Goal: Check status: Check status

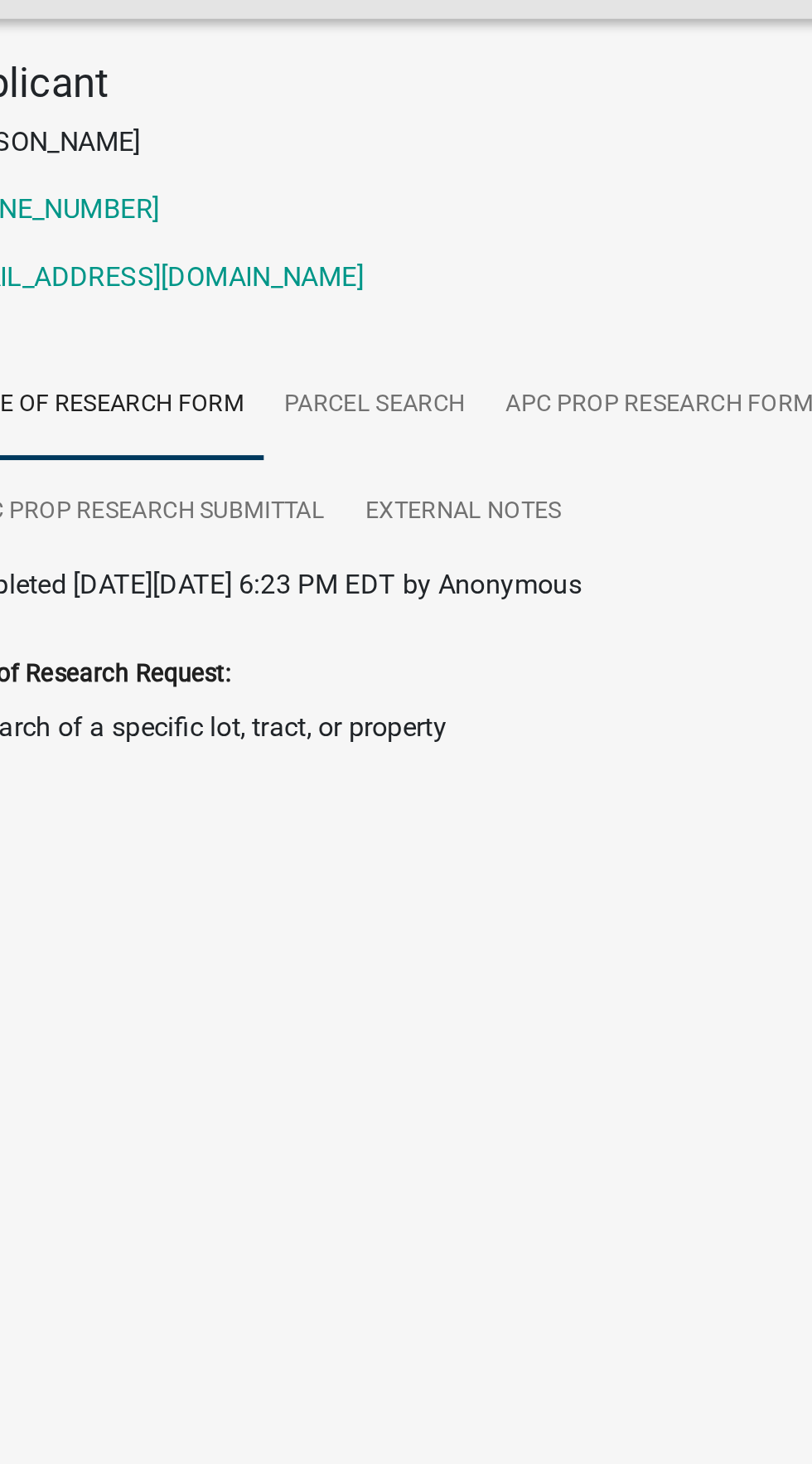
click at [501, 372] on div "Applicant [PERSON_NAME] [PHONE_NUMBER] [EMAIL_ADDRESS][DOMAIN_NAME]" at bounding box center [406, 307] width 597 height 130
click at [507, 429] on link "APC Prop Research Form" at bounding box center [474, 412] width 171 height 53
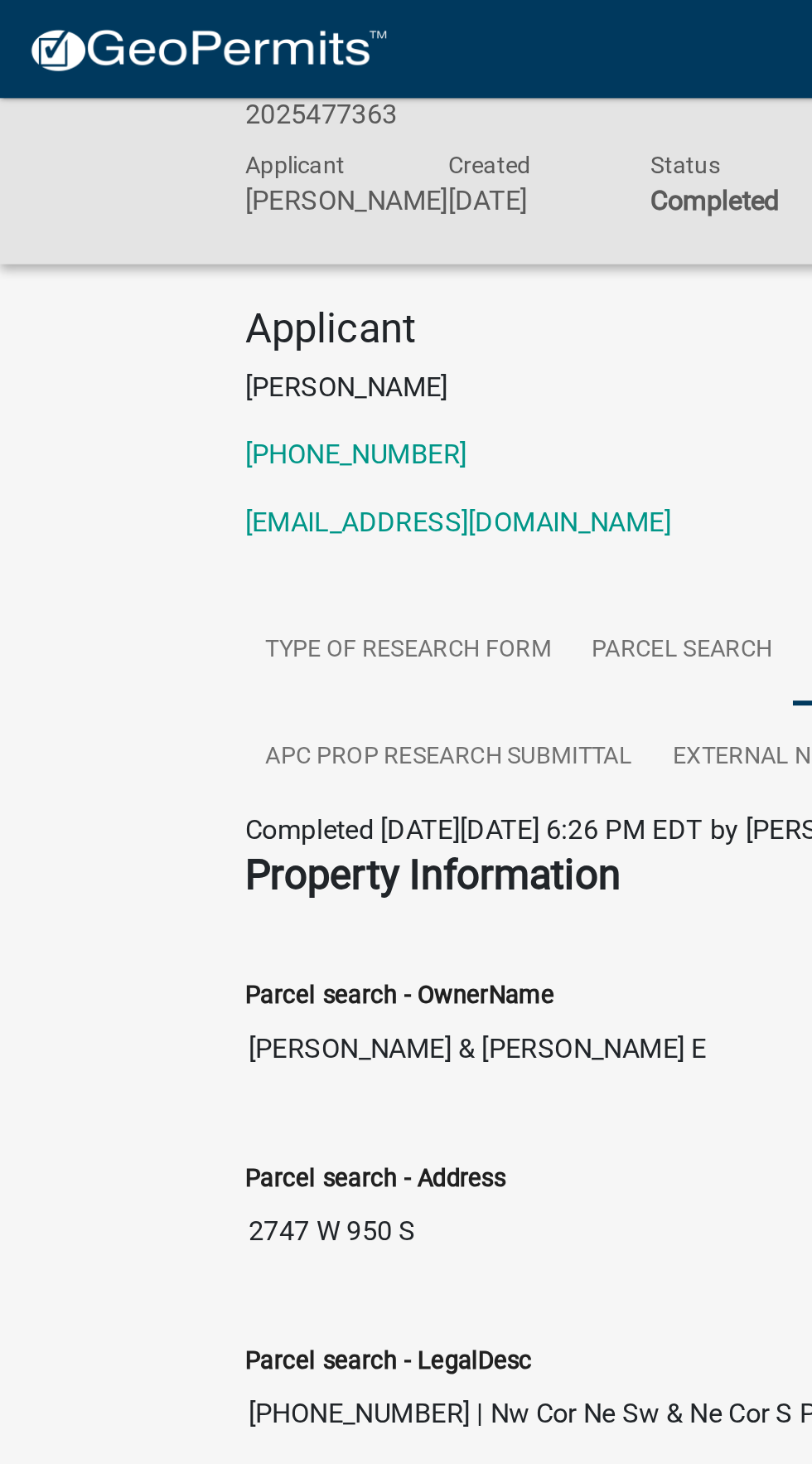
scroll to position [92, 0]
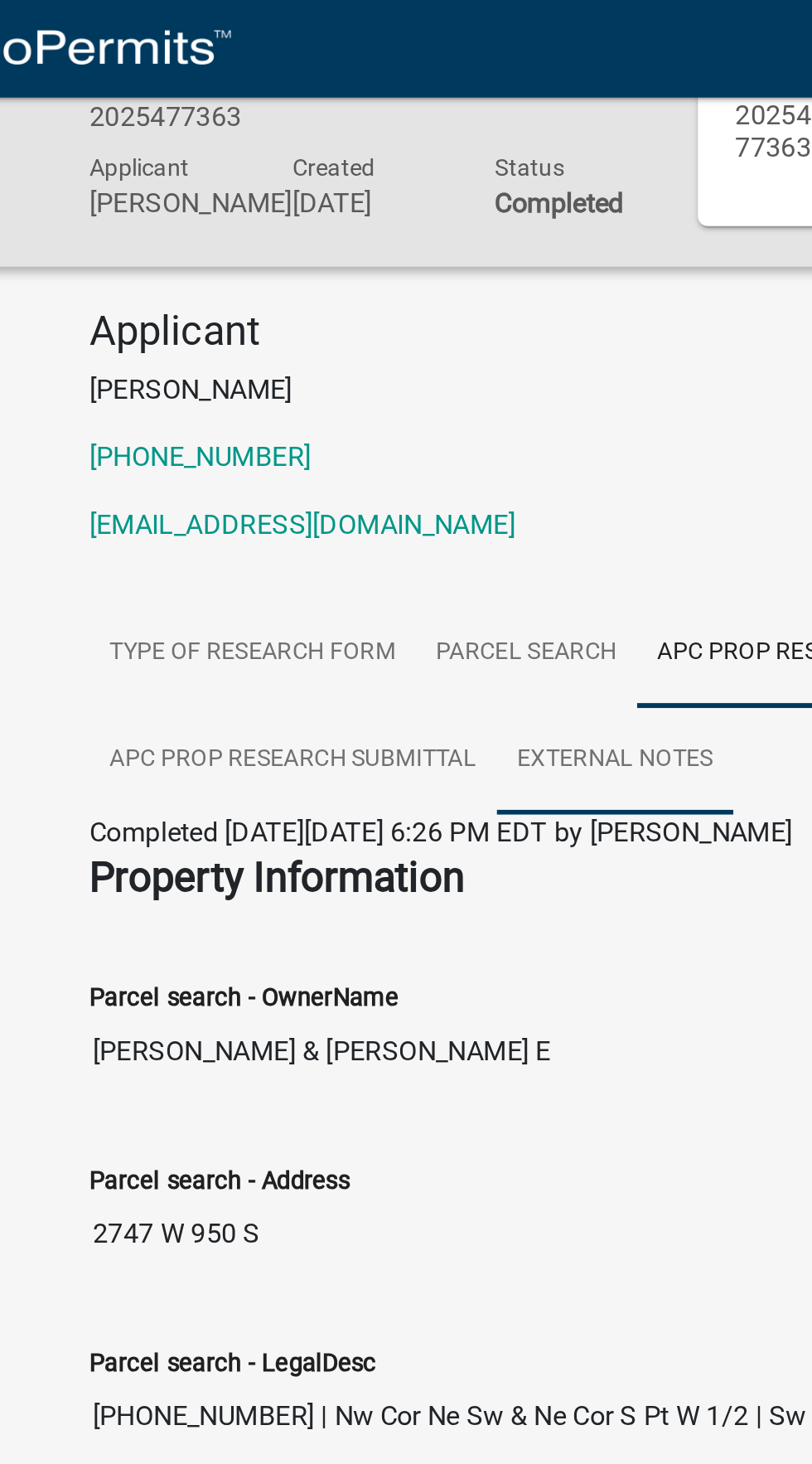
click at [376, 380] on link "External Notes" at bounding box center [378, 372] width 116 height 53
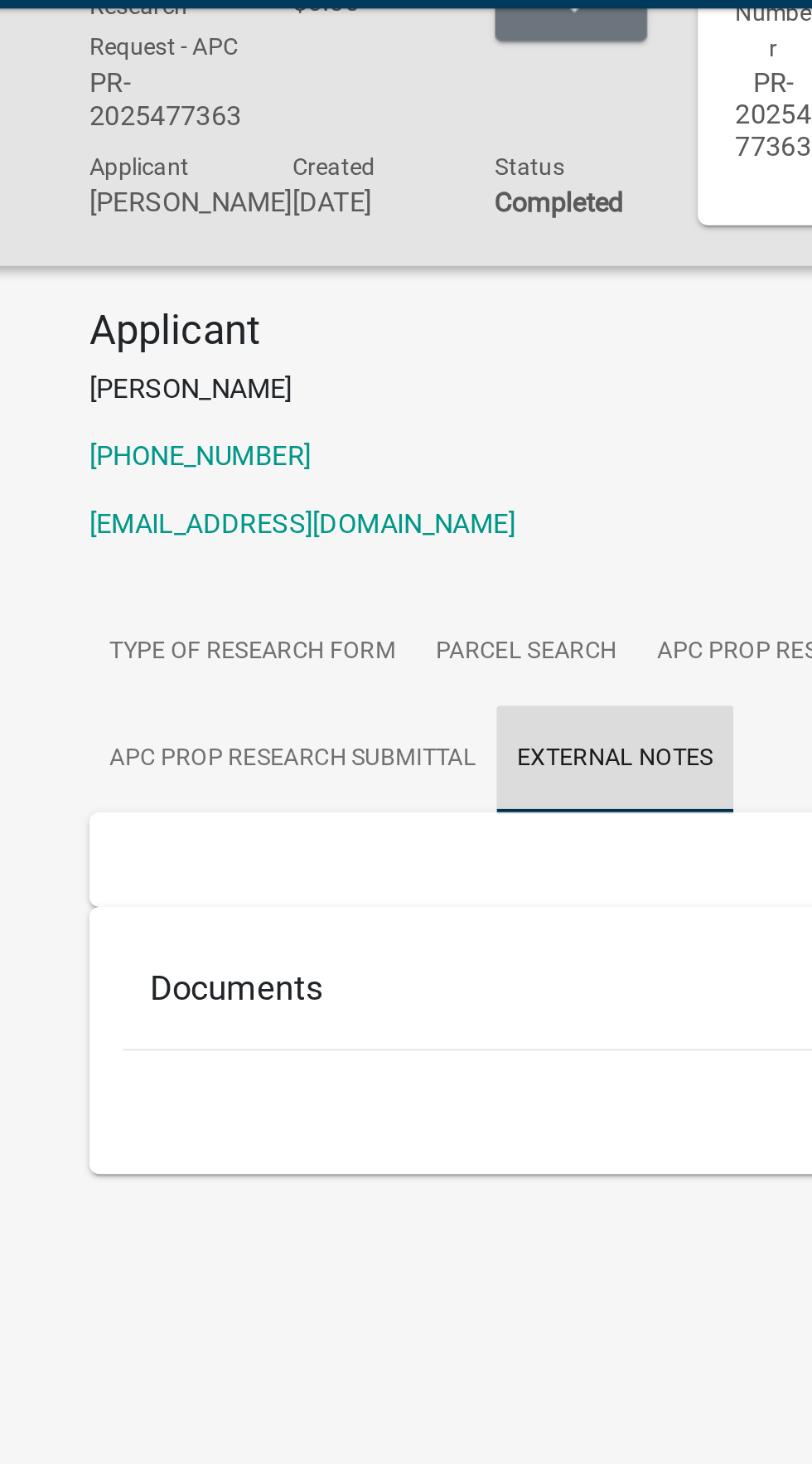
scroll to position [0, 0]
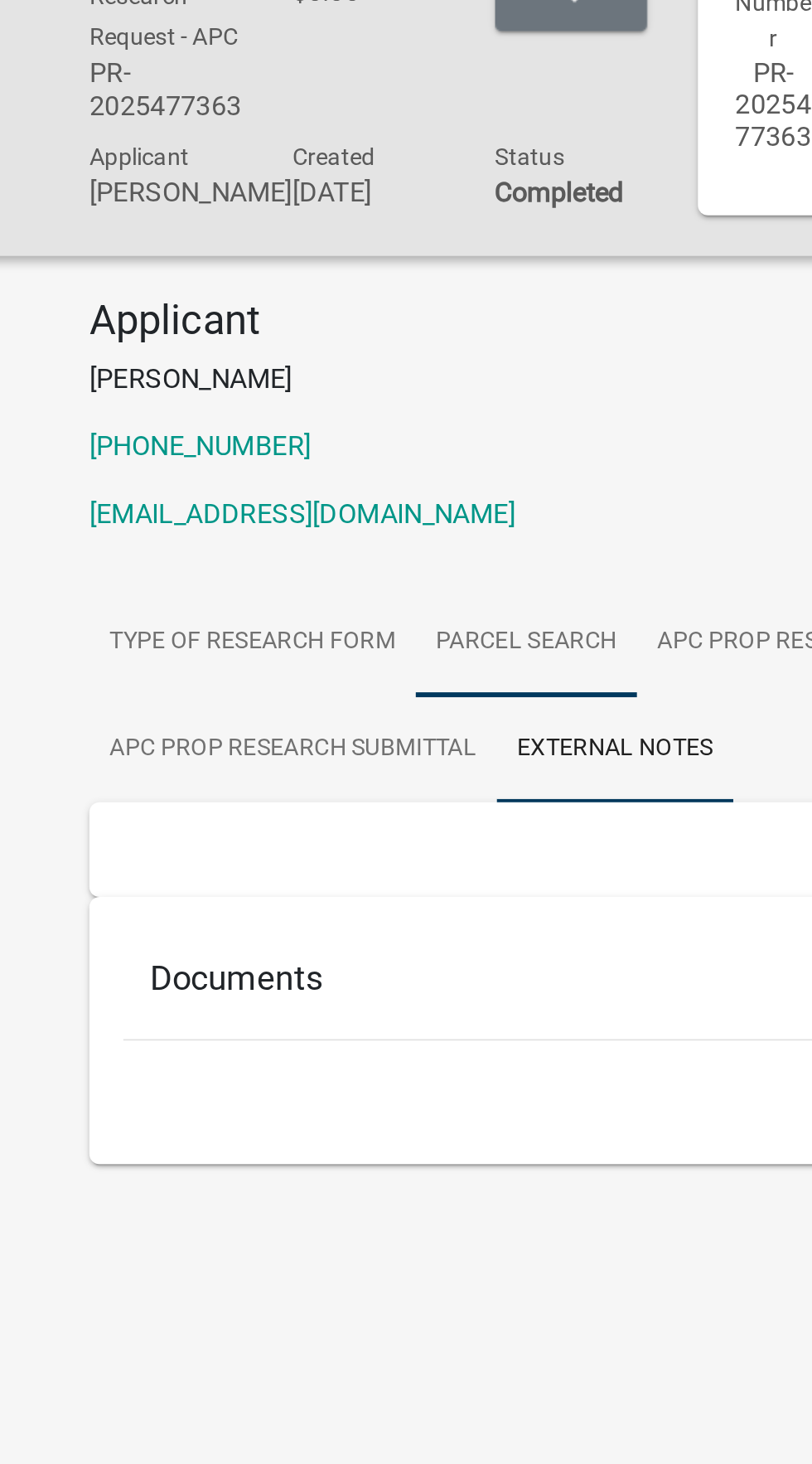
click at [340, 416] on link "Parcel search" at bounding box center [334, 412] width 109 height 53
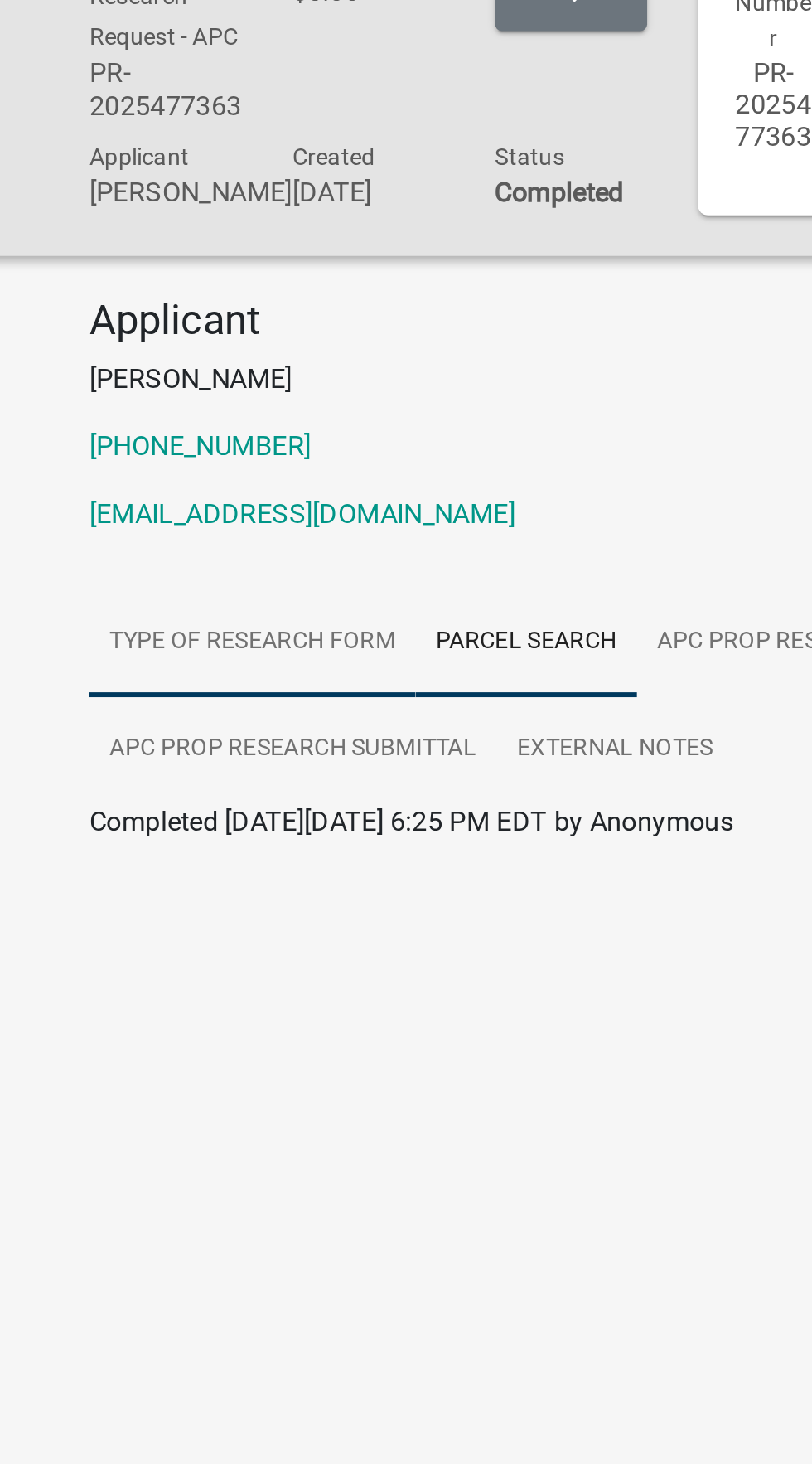
click at [176, 412] on link "Type of Research Form" at bounding box center [201, 412] width 160 height 53
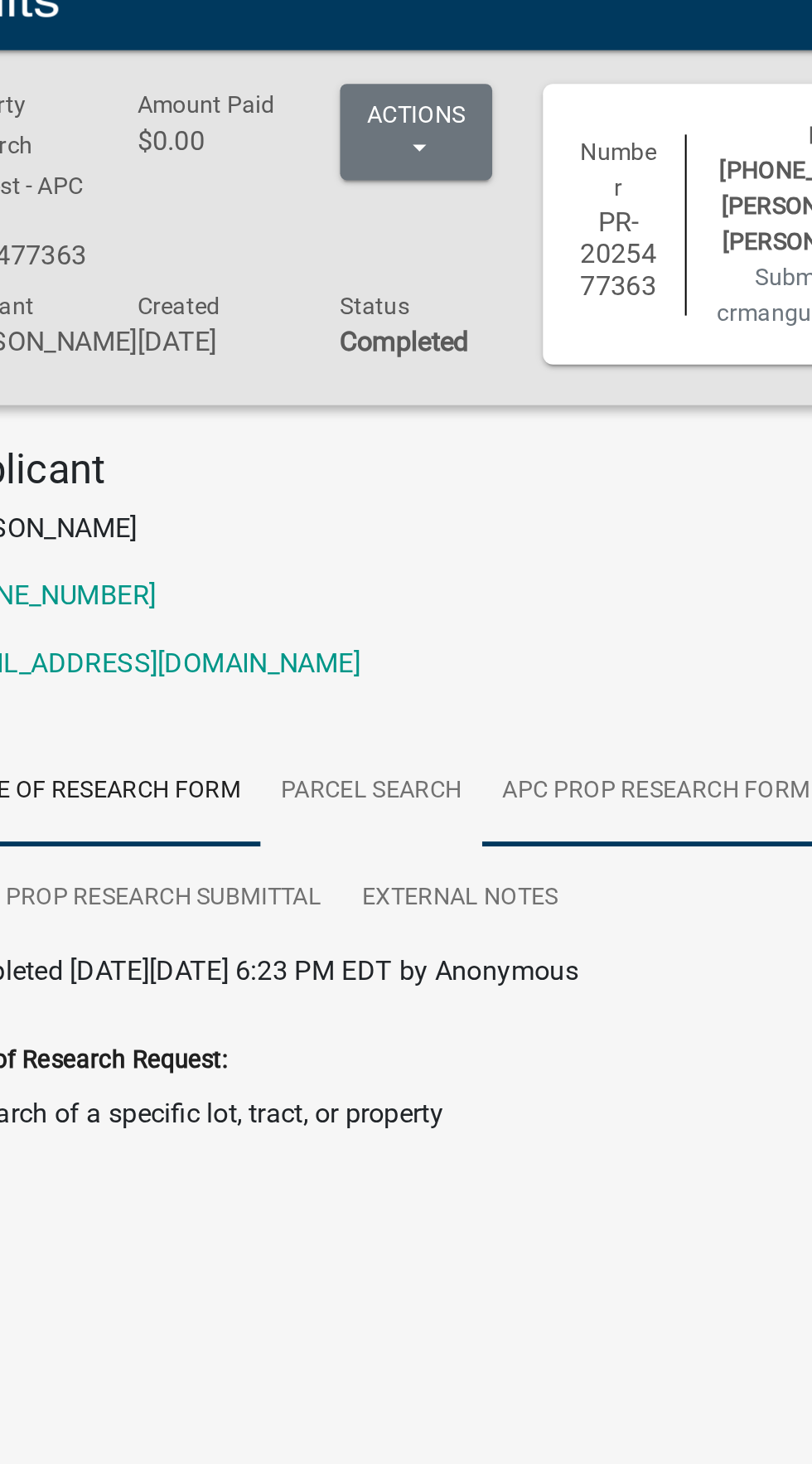
click at [479, 417] on link "APC Prop Research Form" at bounding box center [474, 412] width 171 height 53
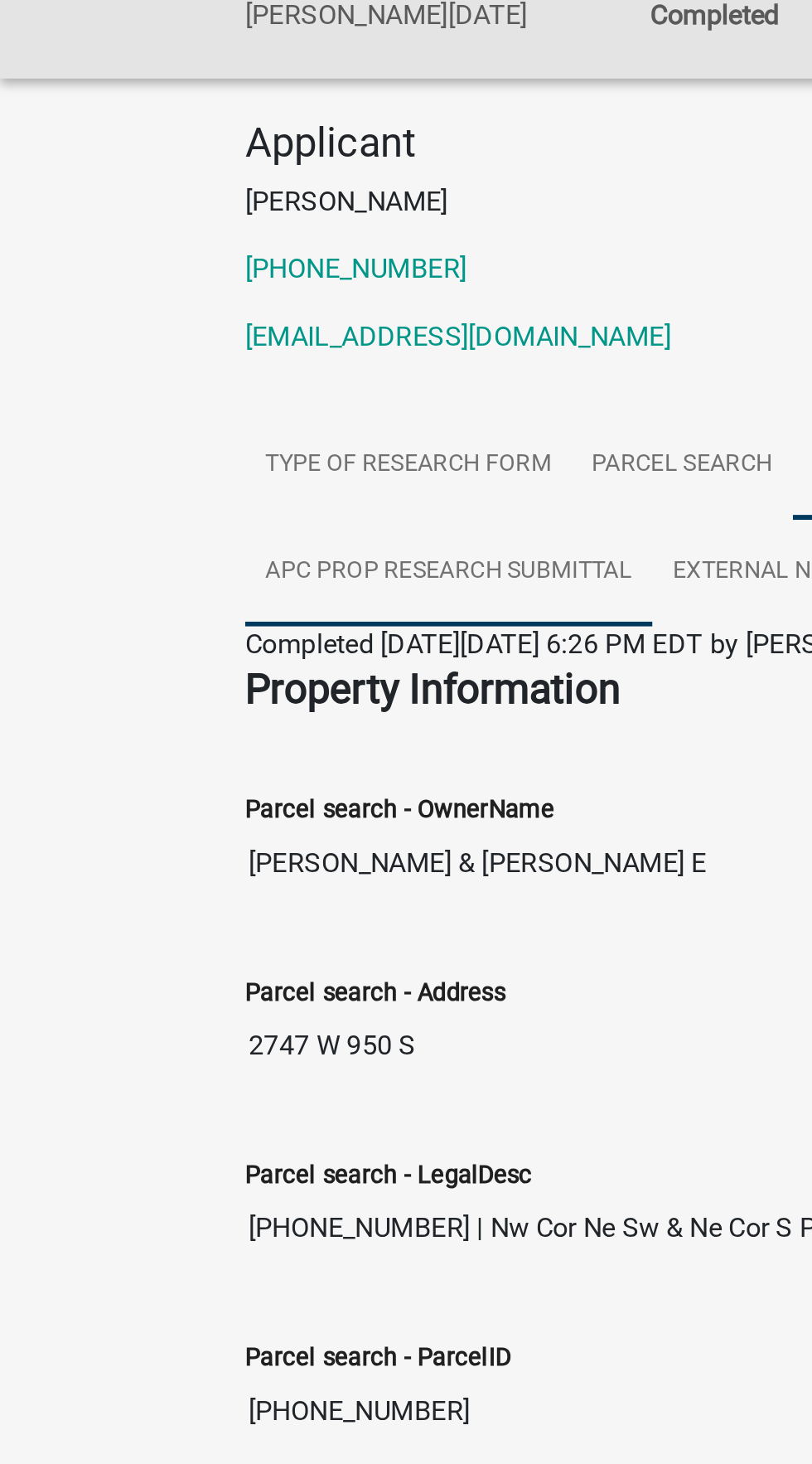
click at [180, 469] on link "APC Prop Research Submittal" at bounding box center [220, 464] width 200 height 53
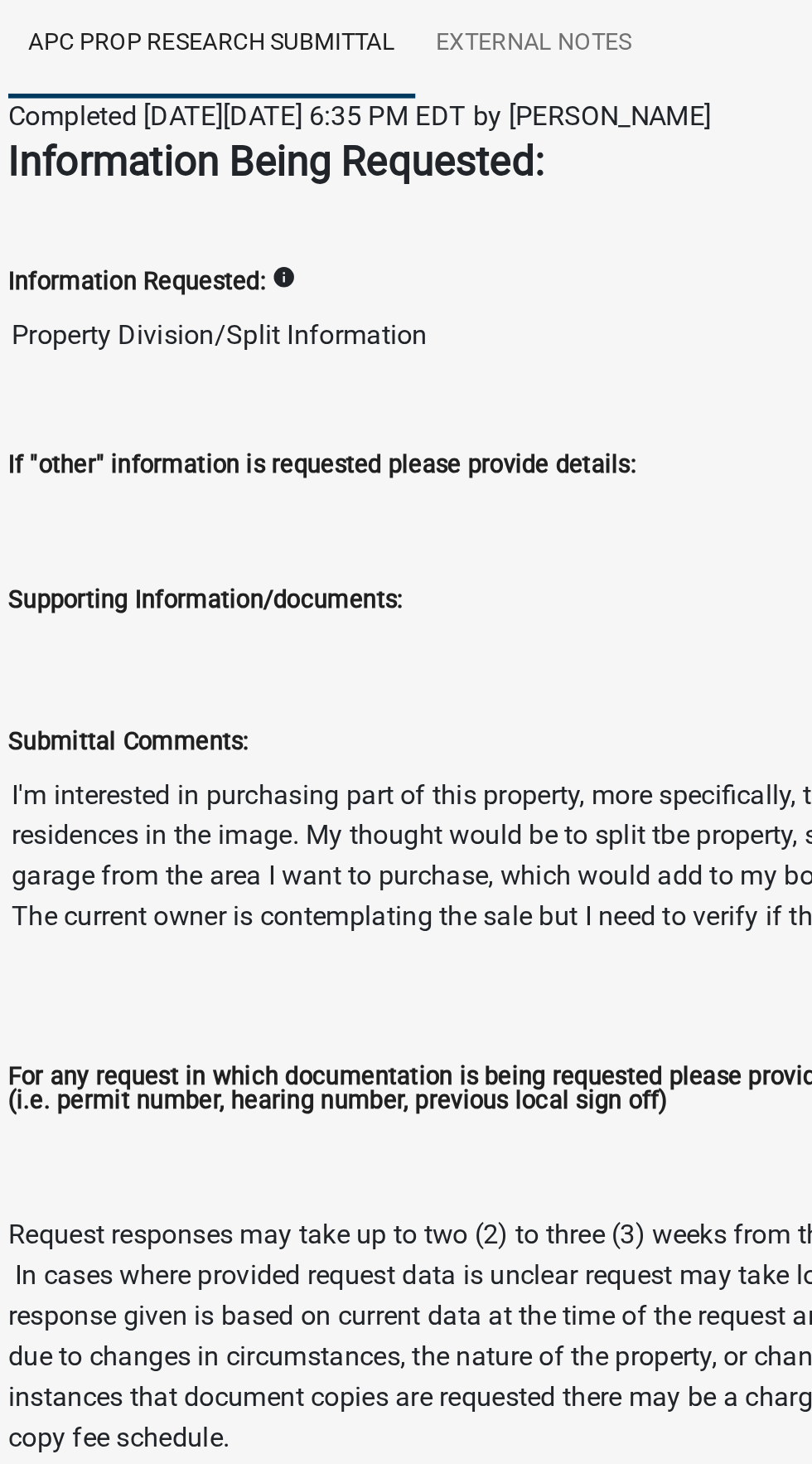
scroll to position [238, 0]
